Goal: Information Seeking & Learning: Learn about a topic

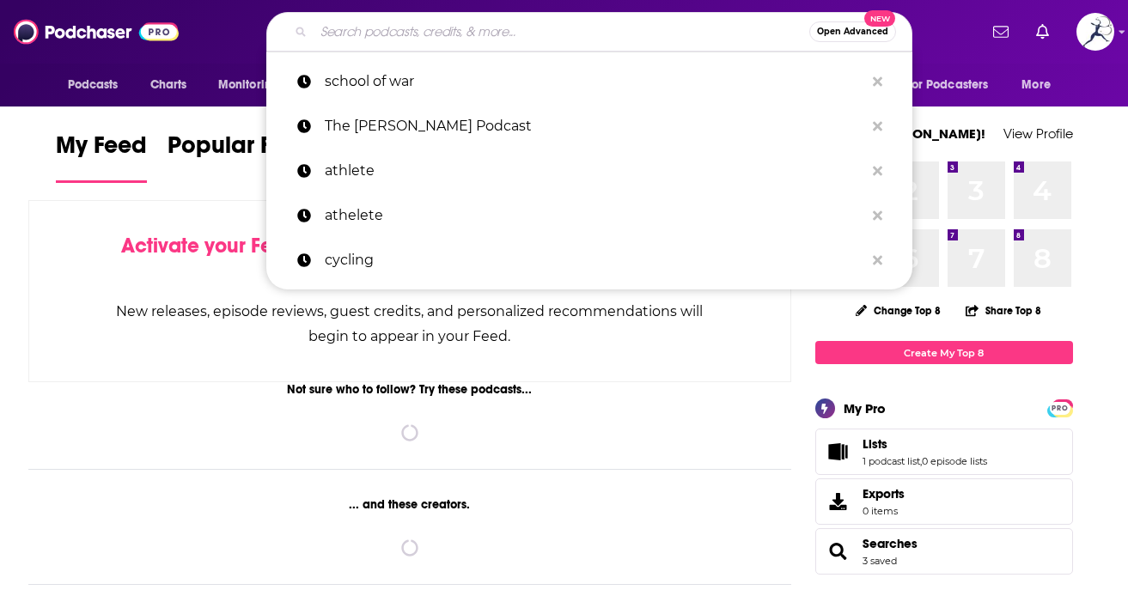
click at [651, 42] on input "Search podcasts, credits, & more..." at bounding box center [562, 32] width 496 height 28
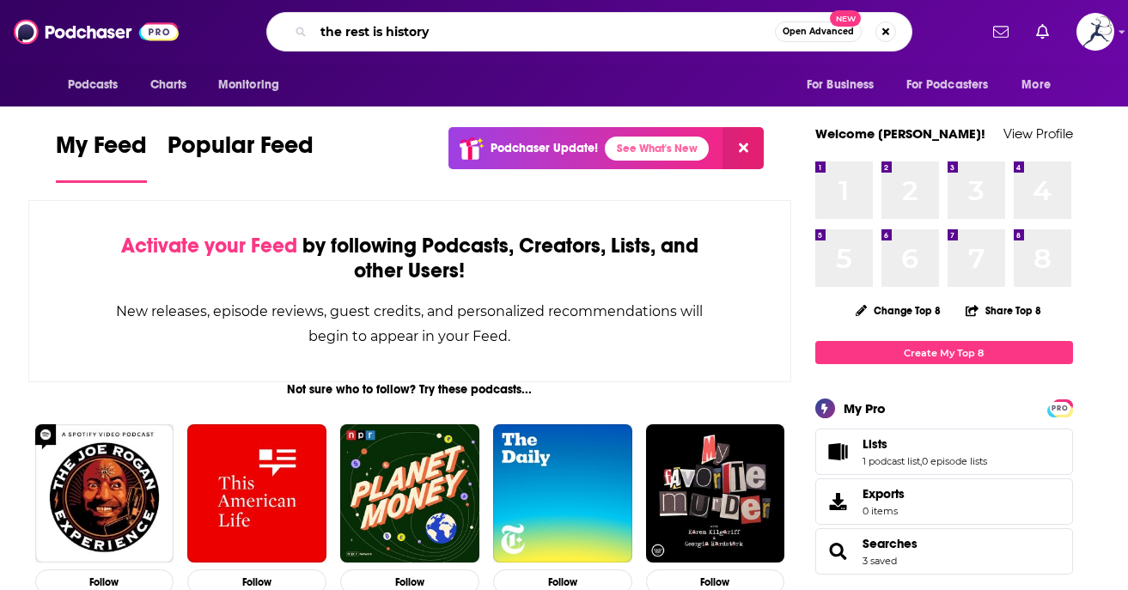
type input "the rest is history"
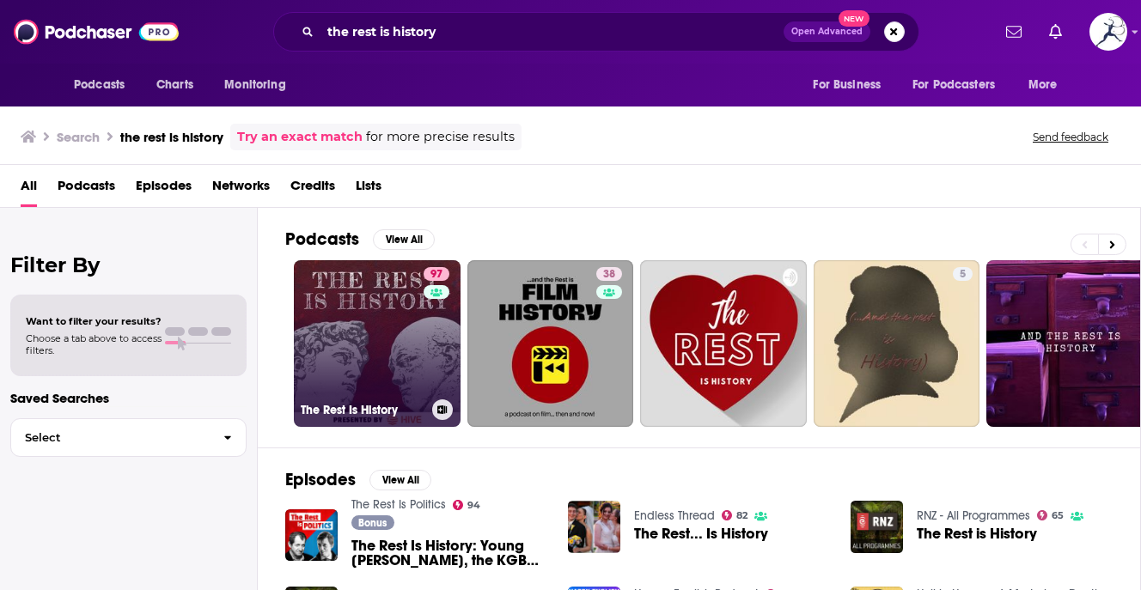
click at [358, 352] on link "97 The Rest Is History" at bounding box center [377, 343] width 167 height 167
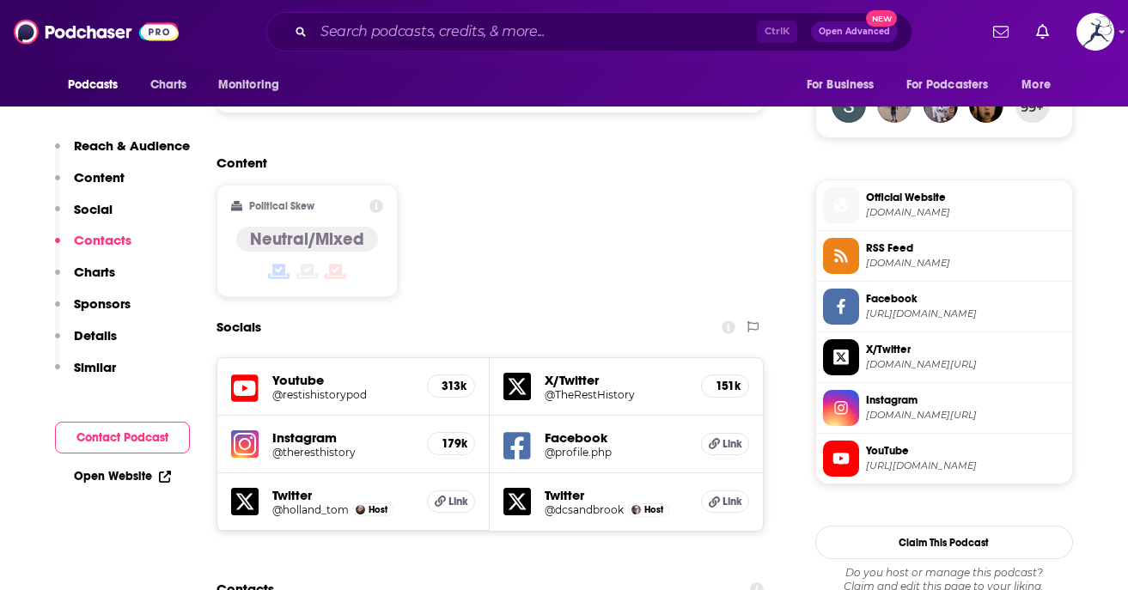
scroll to position [1240, 0]
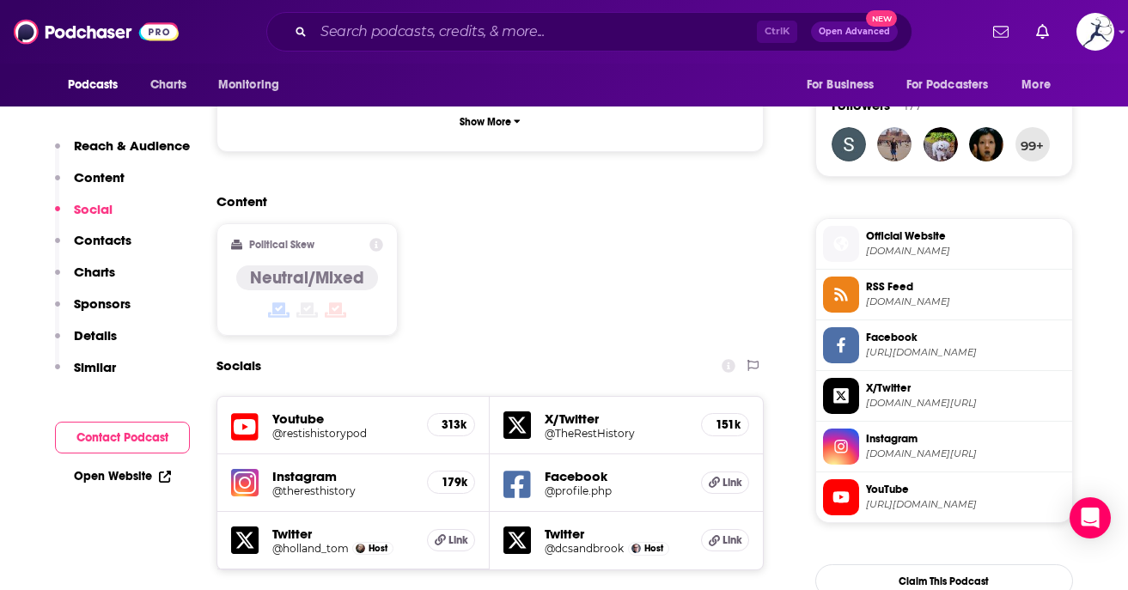
click at [323, 542] on h5 "@holland_tom" at bounding box center [310, 548] width 76 height 13
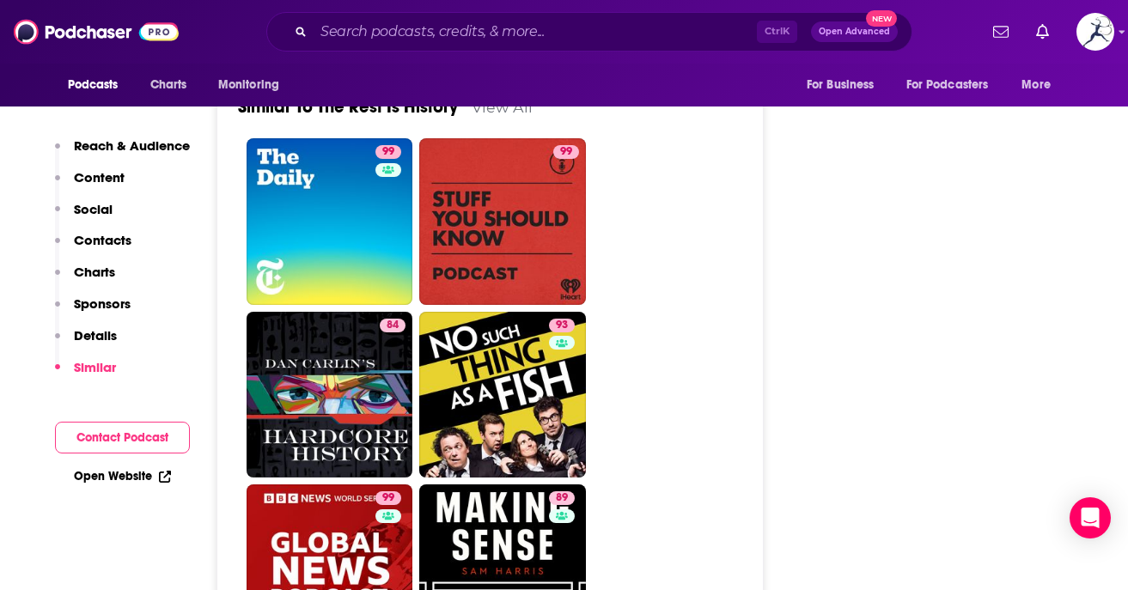
scroll to position [3868, 0]
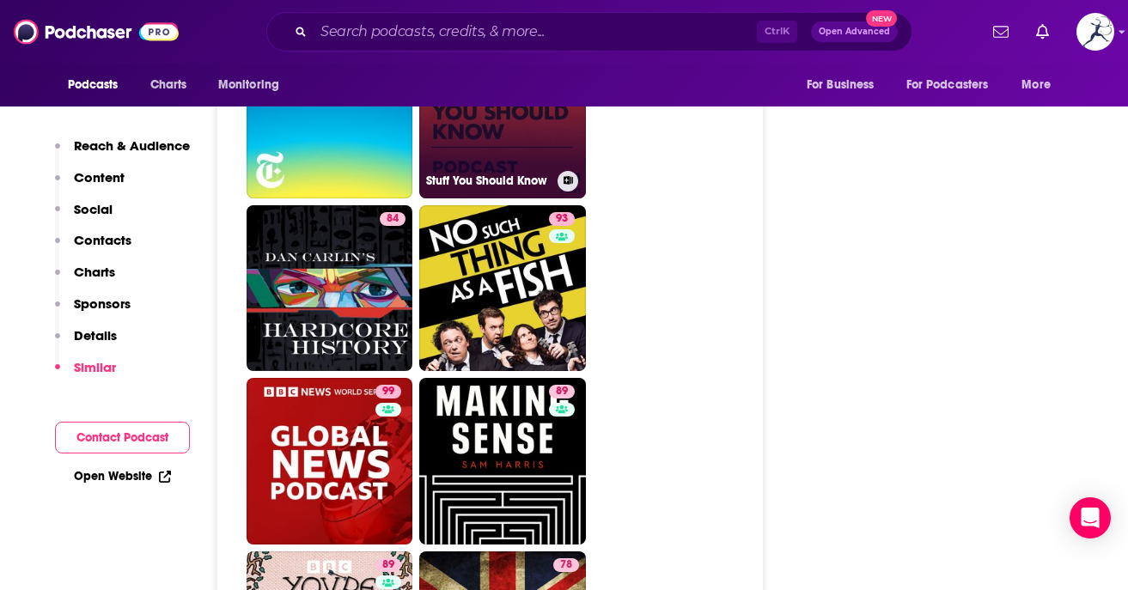
click at [529, 174] on h3 "Stuff You Should Know" at bounding box center [488, 181] width 125 height 15
type input "[URL][DOMAIN_NAME]"
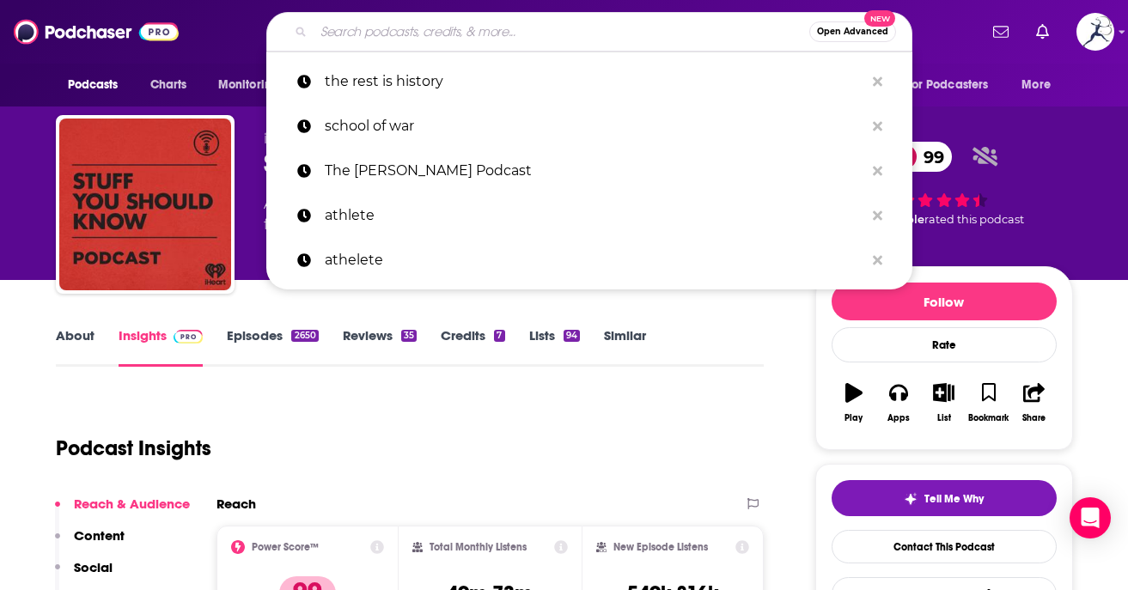
click at [408, 39] on input "Search podcasts, credits, & more..." at bounding box center [562, 32] width 496 height 28
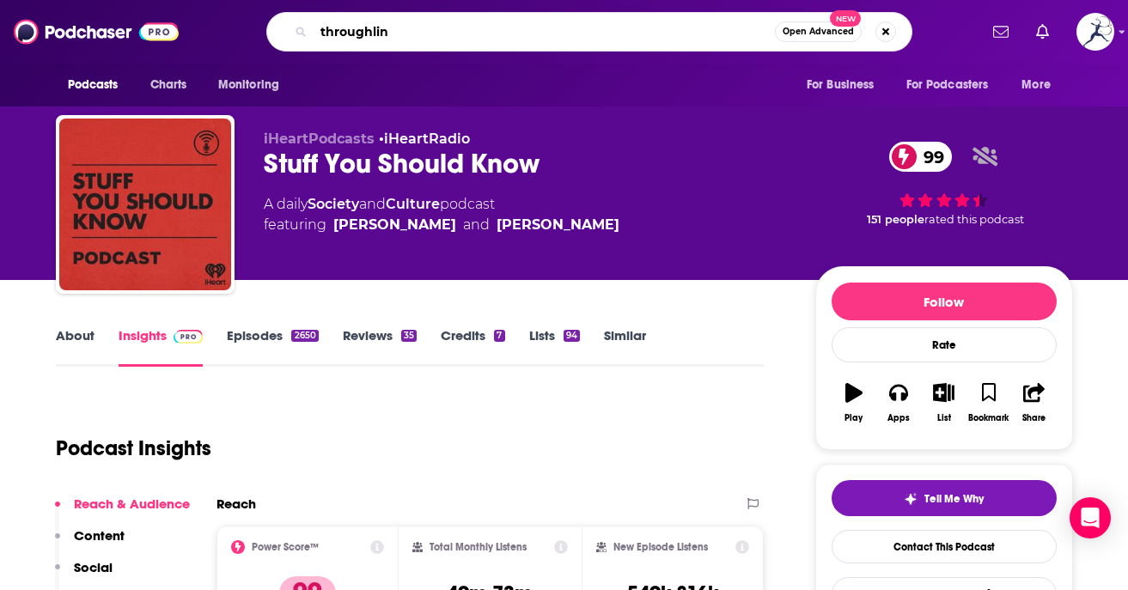
type input "throughline"
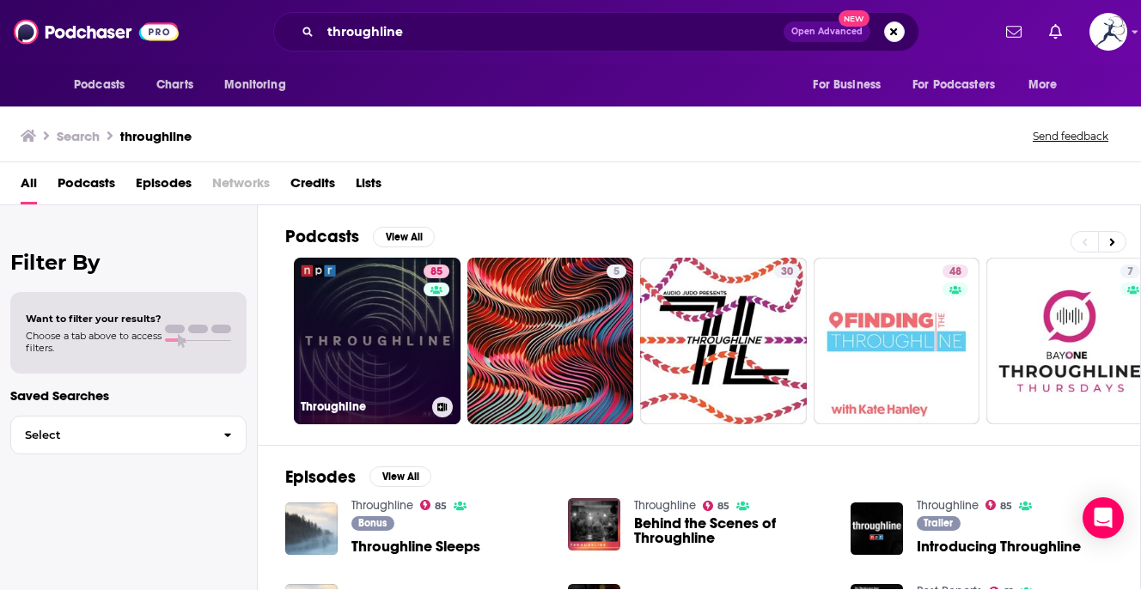
click at [388, 302] on link "85 Throughline" at bounding box center [377, 341] width 167 height 167
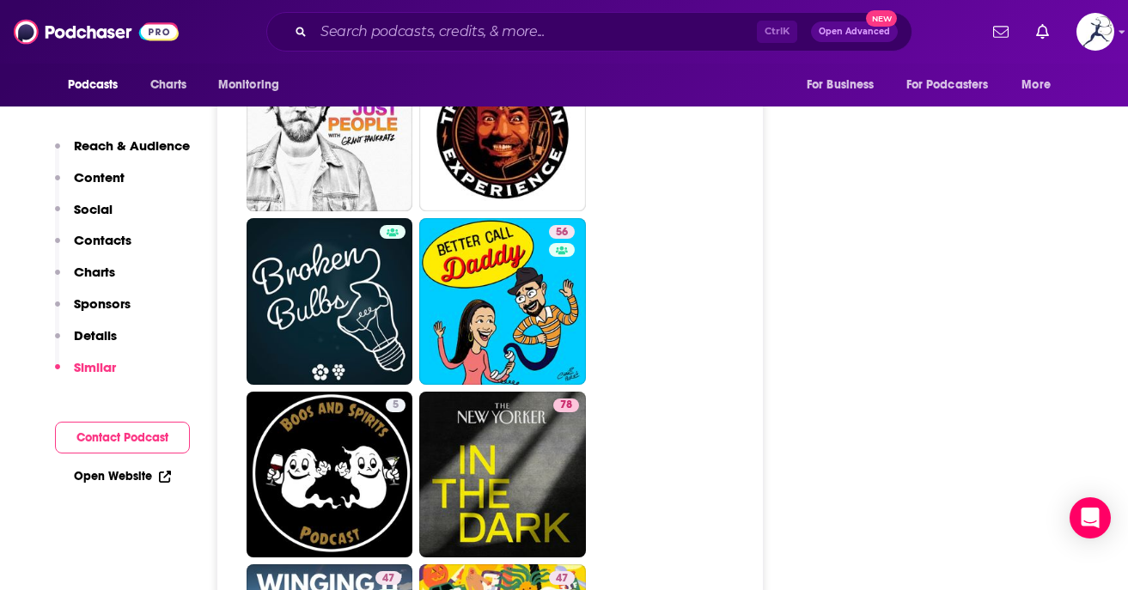
scroll to position [8165, 0]
